Goal: Information Seeking & Learning: Learn about a topic

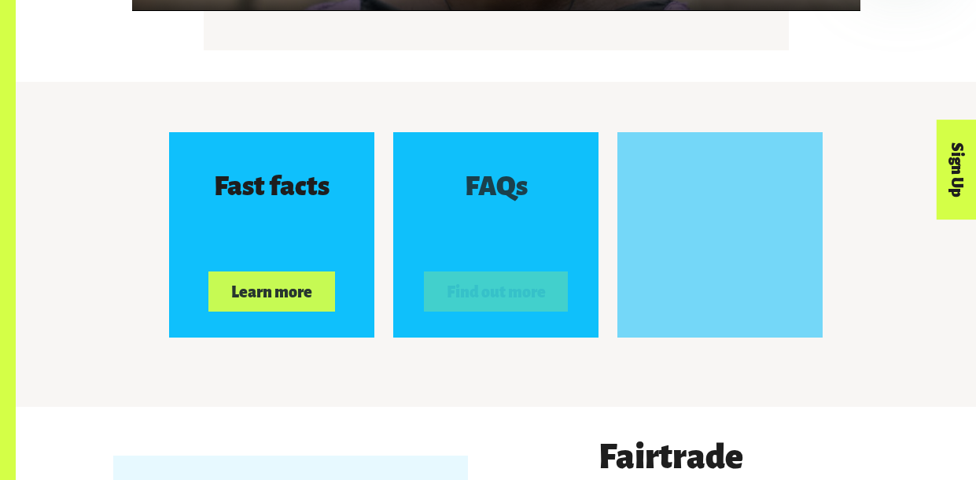
scroll to position [2346, 0]
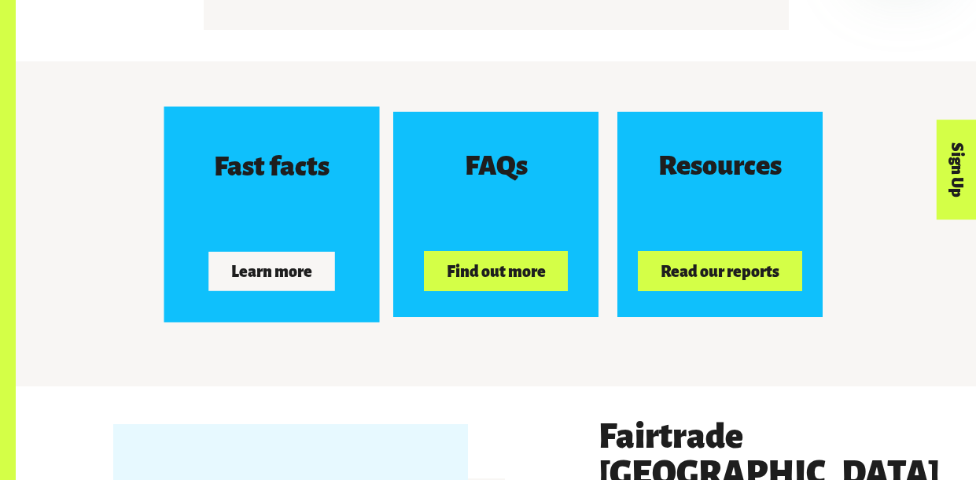
click at [304, 269] on button "Learn more" at bounding box center [272, 270] width 126 height 39
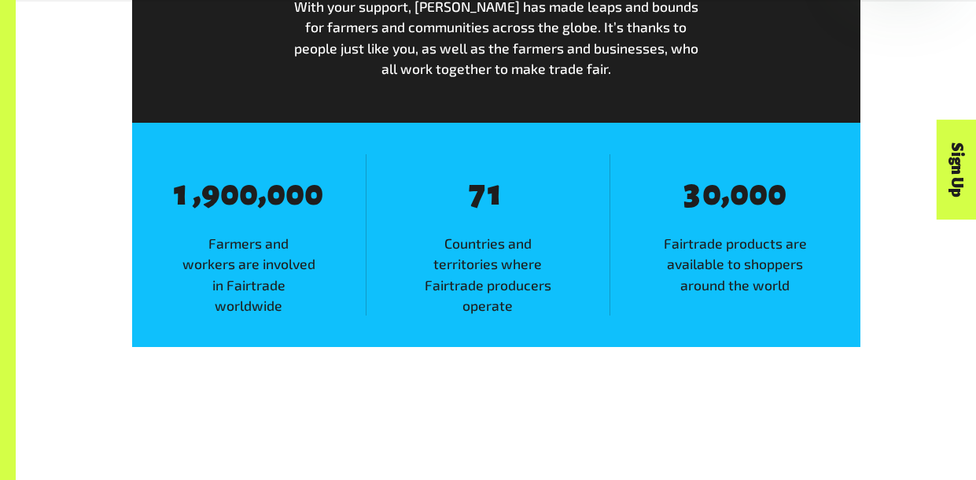
scroll to position [911, 0]
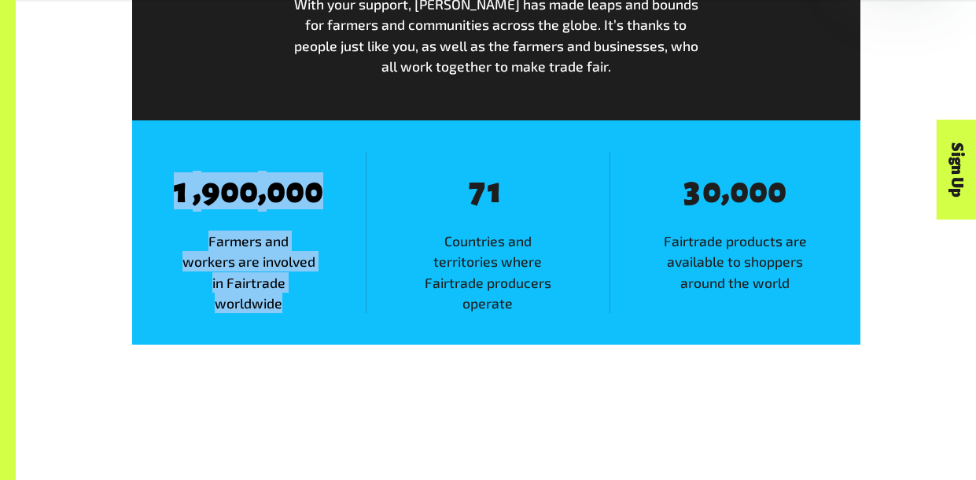
drag, startPoint x: 170, startPoint y: 193, endPoint x: 293, endPoint y: 300, distance: 162.8
click at [293, 300] on div "8 1 , 8 9 8 0 8 0 , 8 0 8 0 8 0 Farmers and workers are involved in Fairtrade w…" at bounding box center [249, 232] width 234 height 161
copy div "1 , 8 9 8 0 8 0 , 8 0 8 0 8 0 Farmers and workers are involved in Fairtrade wor…"
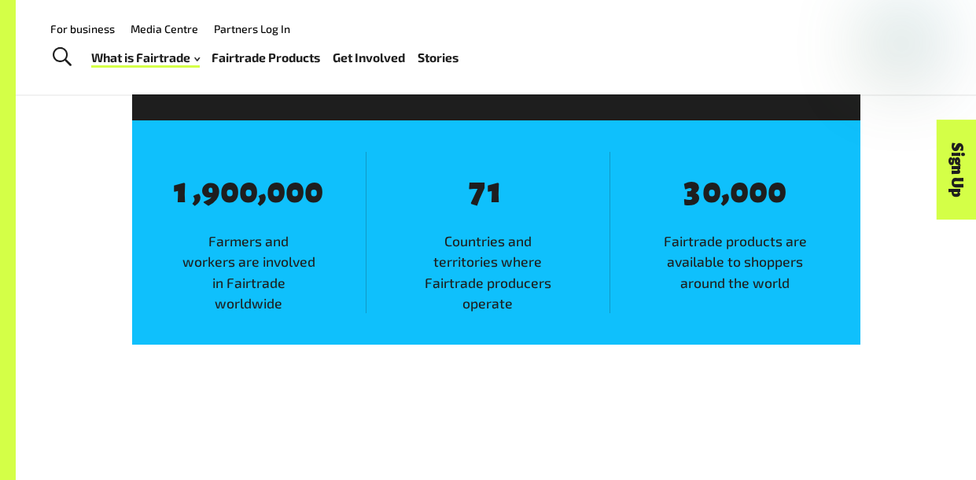
click at [430, 247] on span "Countries and territories where Fairtrade producers operate" at bounding box center [487, 271] width 243 height 83
click at [948, 170] on link "Sign Up" at bounding box center [957, 170] width 40 height 100
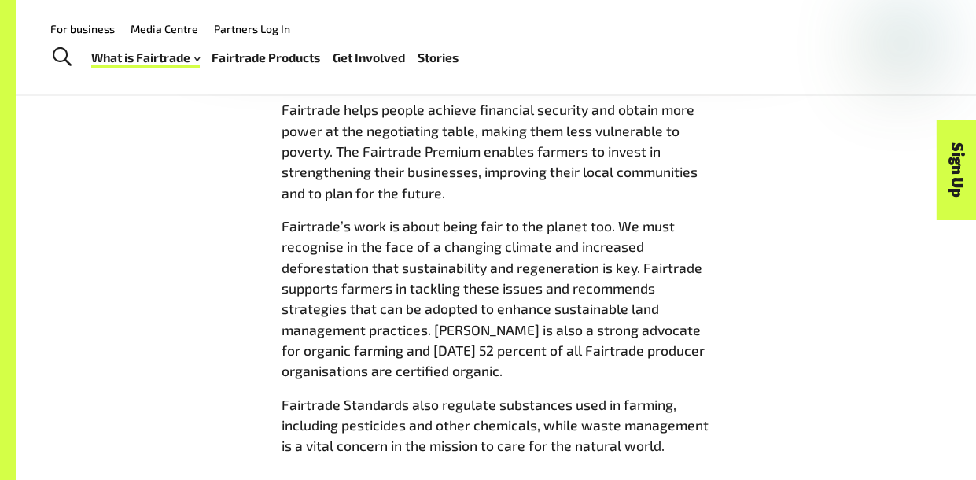
scroll to position [1699, 0]
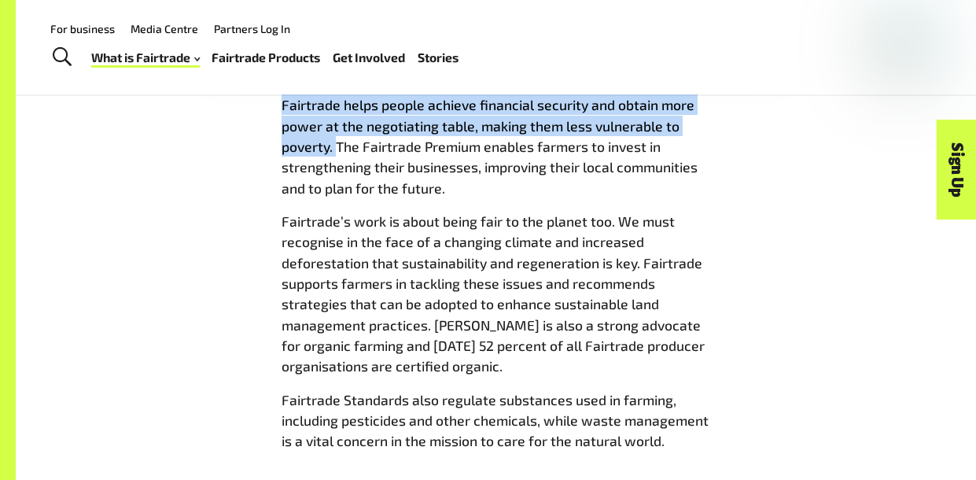
drag, startPoint x: 273, startPoint y: 98, endPoint x: 337, endPoint y: 138, distance: 75.3
click at [337, 138] on div "Fairtrade helps people achieve financial security and obtain more power at the …" at bounding box center [496, 279] width 448 height 370
copy span "Fairtrade helps people achieve financial security and obtain more power at the …"
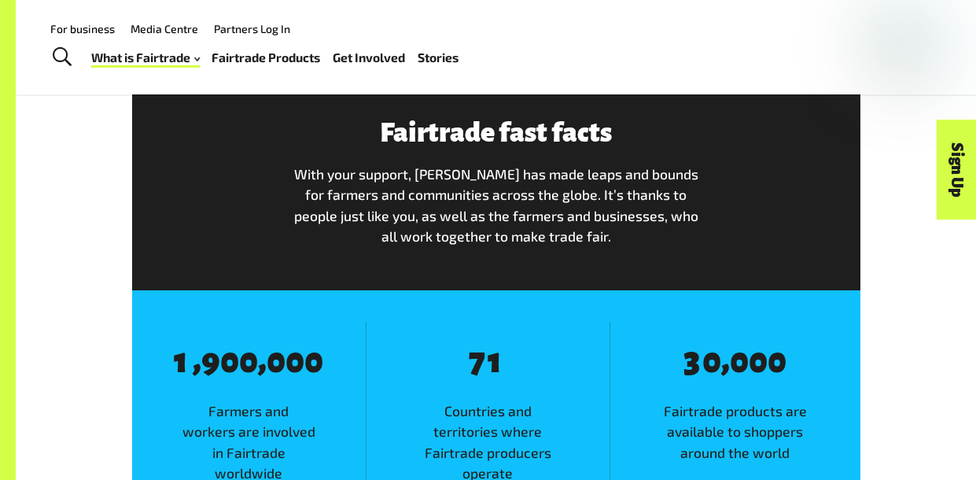
click at [433, 289] on div "Fairtrade fast facts With your support, Fairtrade has made leaps and bounds for…" at bounding box center [496, 188] width 728 height 203
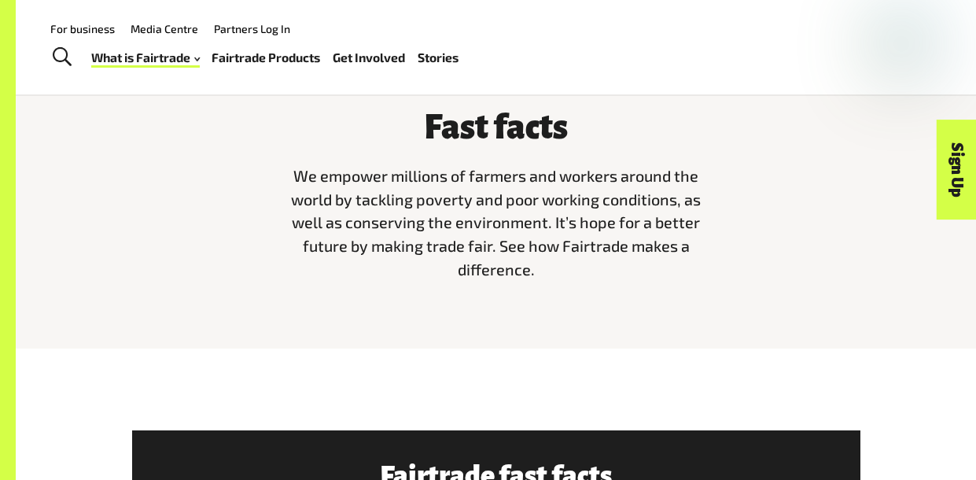
scroll to position [398, 0]
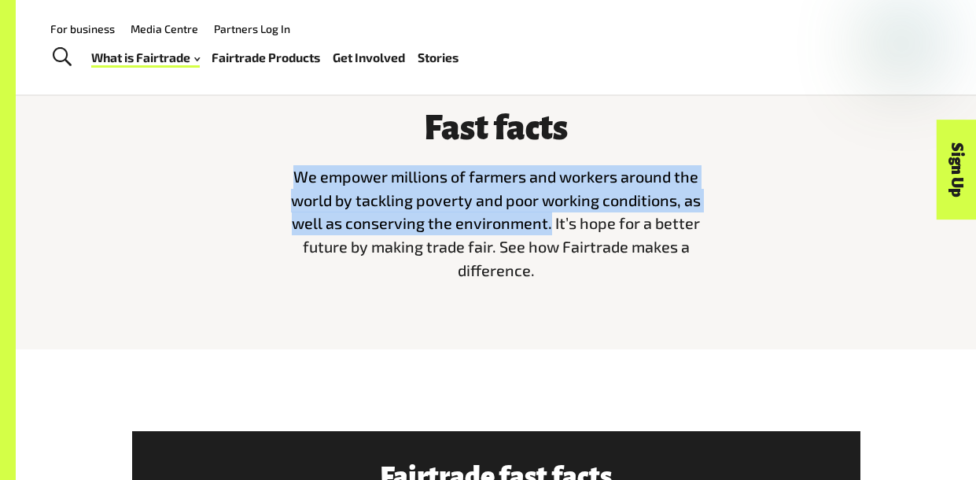
drag, startPoint x: 295, startPoint y: 177, endPoint x: 550, endPoint y: 230, distance: 261.1
click at [550, 230] on span "We empower millions of farmers and workers around the world by tackling poverty…" at bounding box center [496, 223] width 410 height 112
copy span "We empower millions of farmers and workers around the world by tackling poverty…"
click at [827, 149] on div "Fast facts We empower millions of farmers and workers around the world by tackl…" at bounding box center [496, 192] width 896 height 204
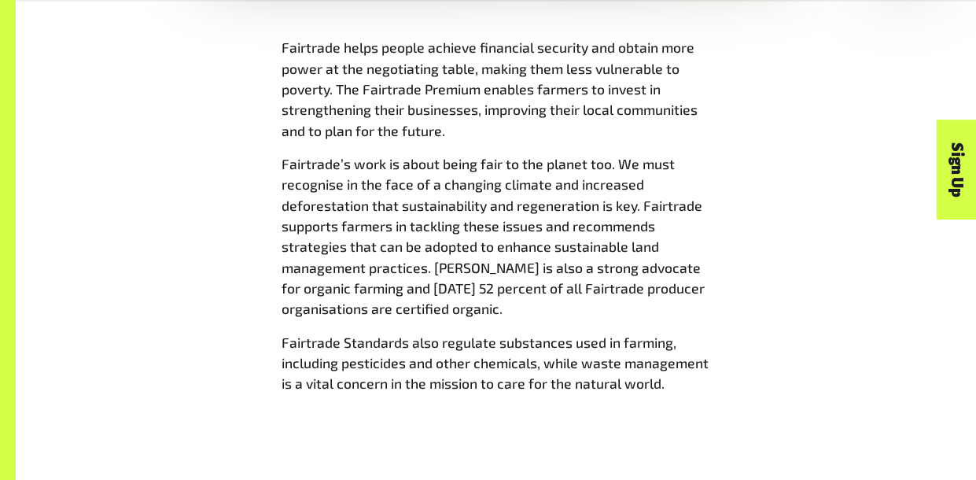
scroll to position [1758, 0]
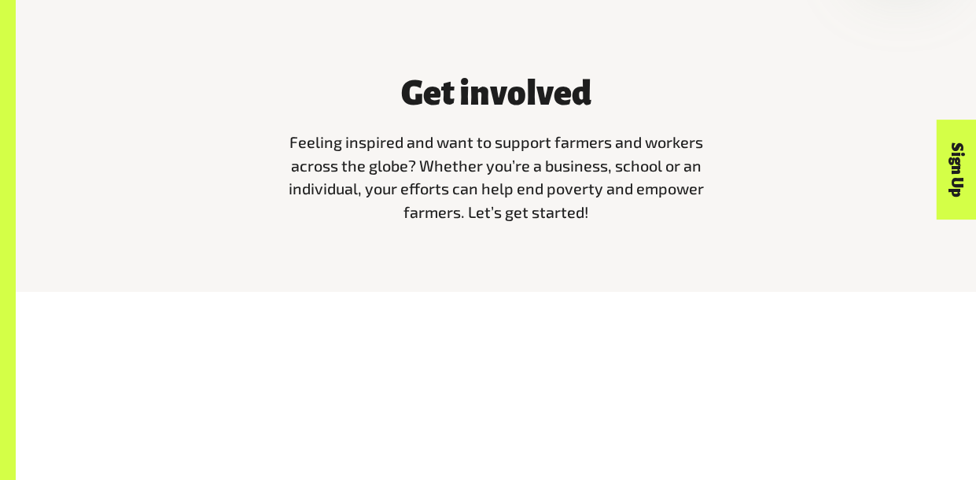
scroll to position [452, 0]
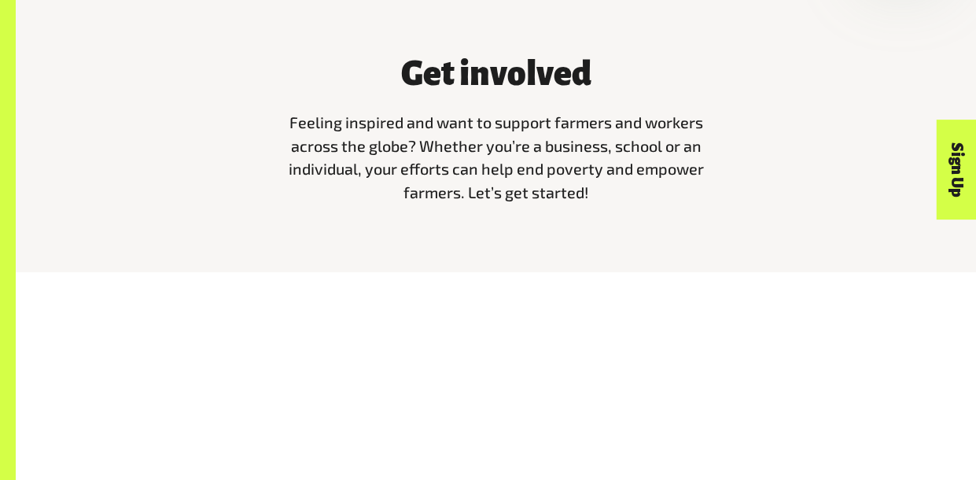
click at [944, 189] on link "Sign Up" at bounding box center [957, 170] width 40 height 100
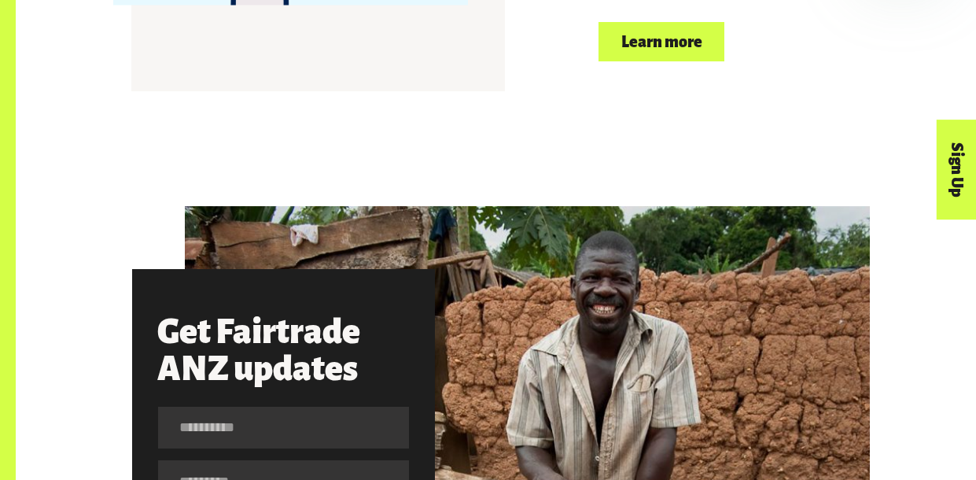
scroll to position [1517, 0]
